Goal: Subscribe to service/newsletter

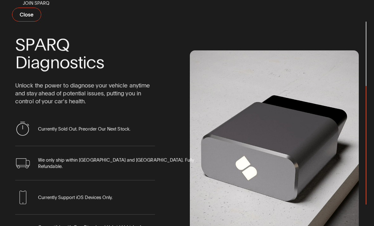
scroll to position [55, 0]
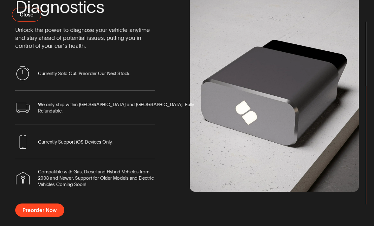
click at [52, 212] on span "Preorder Now" at bounding box center [40, 210] width 34 height 5
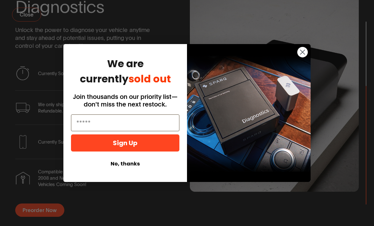
click at [156, 122] on input "Email" at bounding box center [125, 122] width 108 height 17
click at [143, 147] on button "Sign Up" at bounding box center [125, 142] width 108 height 17
click at [145, 142] on button "Sign Up" at bounding box center [125, 142] width 108 height 17
click at [147, 146] on button "Sign Up" at bounding box center [125, 142] width 108 height 17
click at [148, 147] on button "Sign Up" at bounding box center [125, 142] width 108 height 17
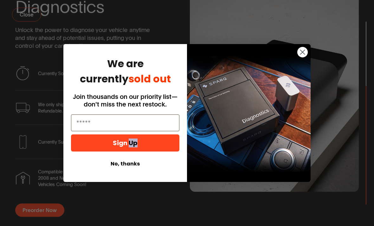
click at [149, 147] on button "Sign Up" at bounding box center [125, 142] width 108 height 17
click at [149, 145] on button "Sign Up" at bounding box center [125, 142] width 108 height 17
click at [150, 144] on button "Sign Up" at bounding box center [125, 142] width 108 height 17
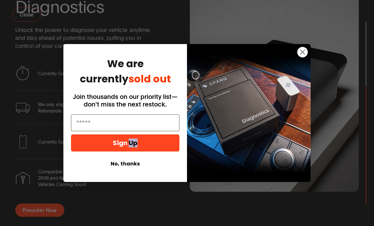
click at [156, 119] on input "Email" at bounding box center [125, 122] width 108 height 17
click at [154, 128] on input "Email" at bounding box center [125, 122] width 108 height 17
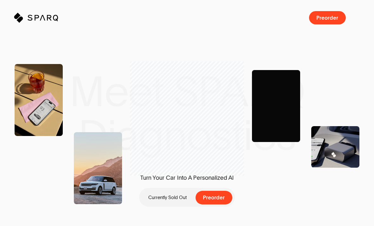
click at [333, 18] on span "Preorder" at bounding box center [328, 17] width 22 height 5
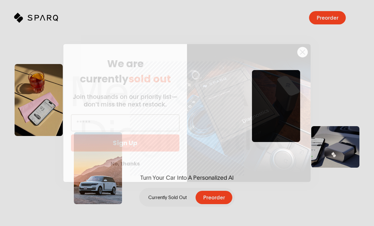
click at [102, 121] on input "Email" at bounding box center [125, 122] width 108 height 17
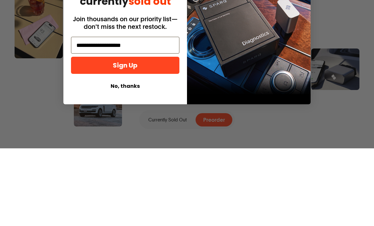
type input "**********"
click at [88, 134] on button "Sign Up" at bounding box center [125, 142] width 108 height 17
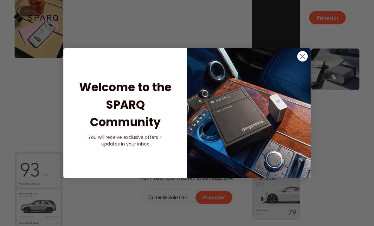
click at [305, 57] on circle "Close dialog" at bounding box center [302, 56] width 10 height 10
